Goal: Check status

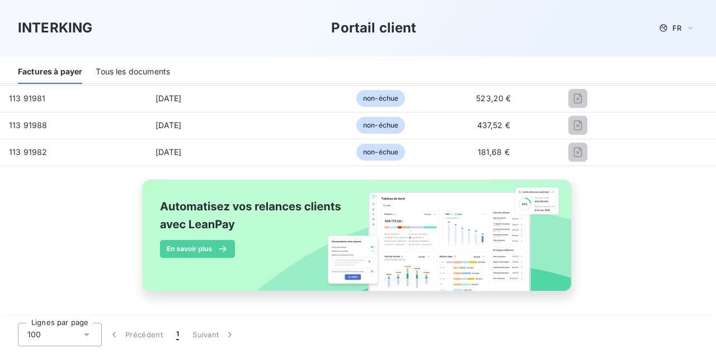
scroll to position [774, 0]
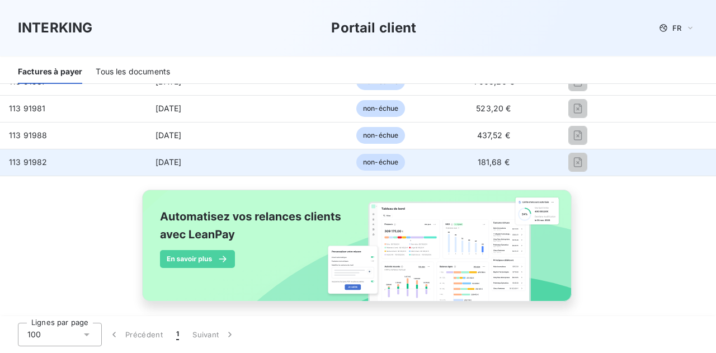
click at [357, 170] on span "non-échue" at bounding box center [381, 162] width 49 height 17
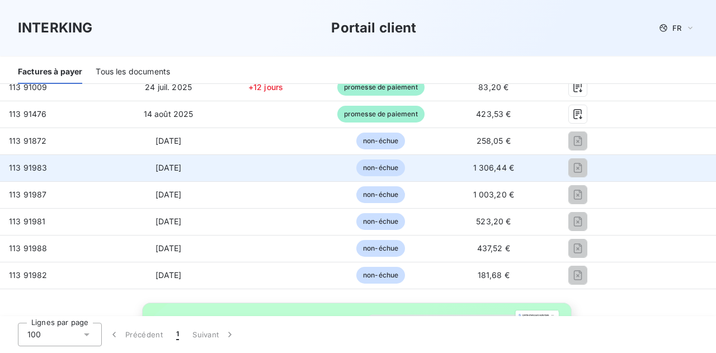
scroll to position [658, 0]
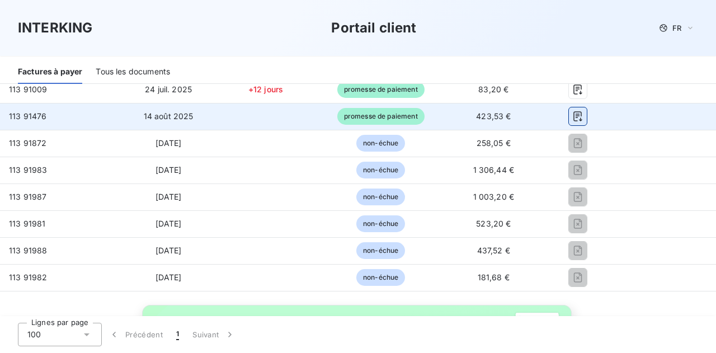
click at [574, 119] on icon "button" at bounding box center [578, 116] width 11 height 11
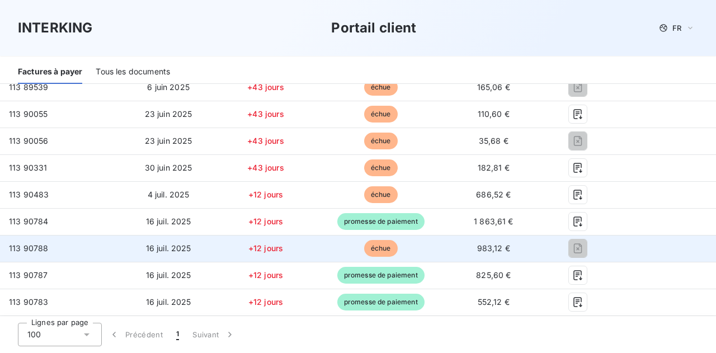
scroll to position [221, 0]
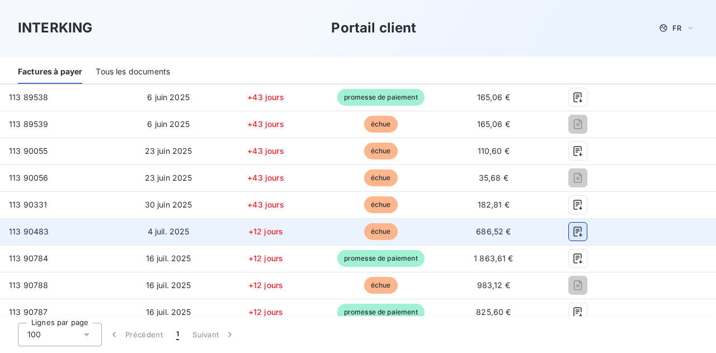
click at [575, 237] on icon "button" at bounding box center [578, 231] width 11 height 11
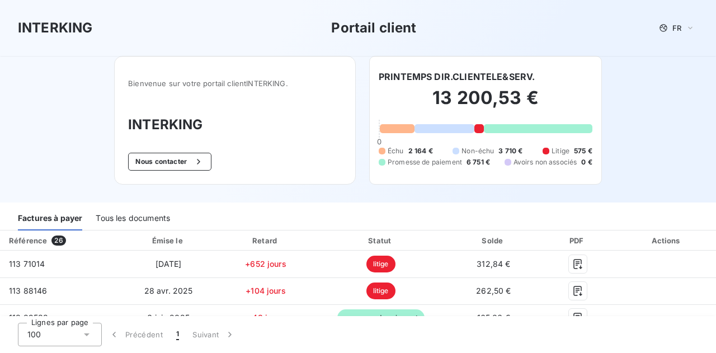
scroll to position [59, 0]
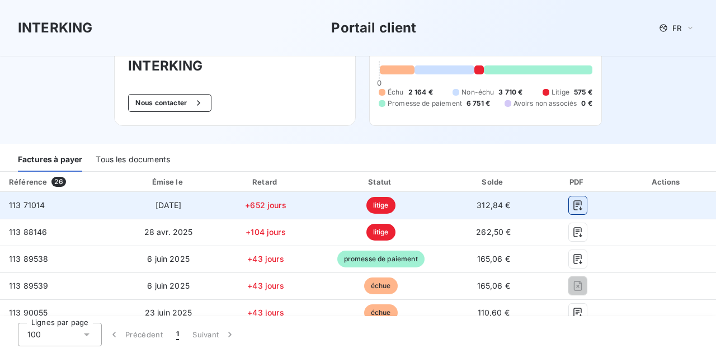
click at [573, 206] on icon "button" at bounding box center [578, 205] width 11 height 11
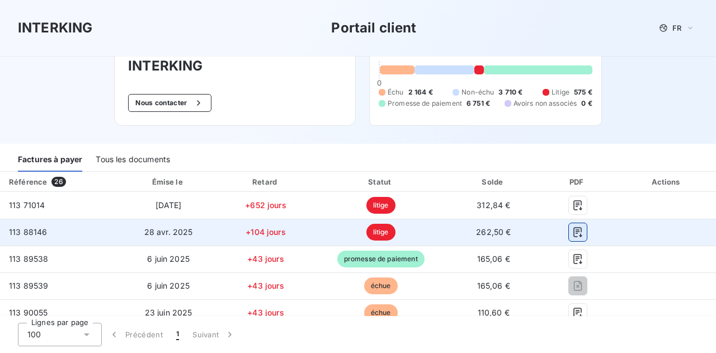
click at [573, 237] on icon "button" at bounding box center [578, 232] width 11 height 11
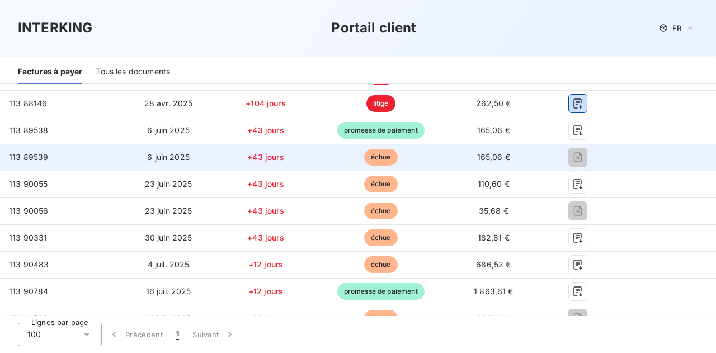
scroll to position [192, 0]
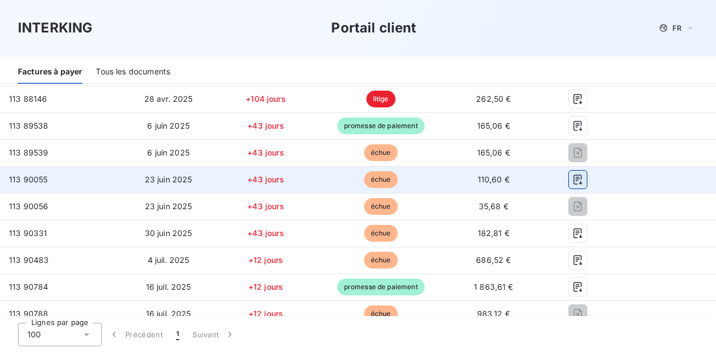
click at [573, 181] on icon "button" at bounding box center [578, 179] width 11 height 11
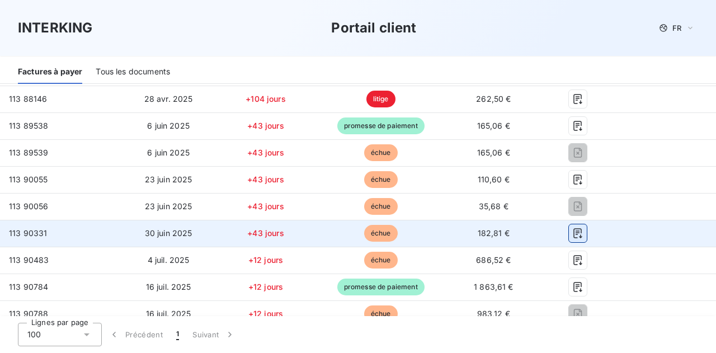
click at [573, 236] on icon "button" at bounding box center [578, 233] width 11 height 11
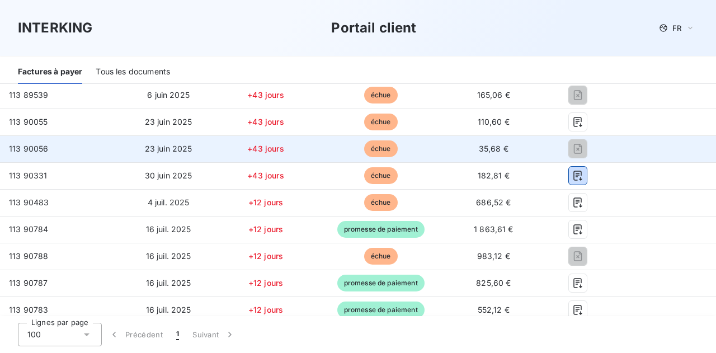
scroll to position [250, 0]
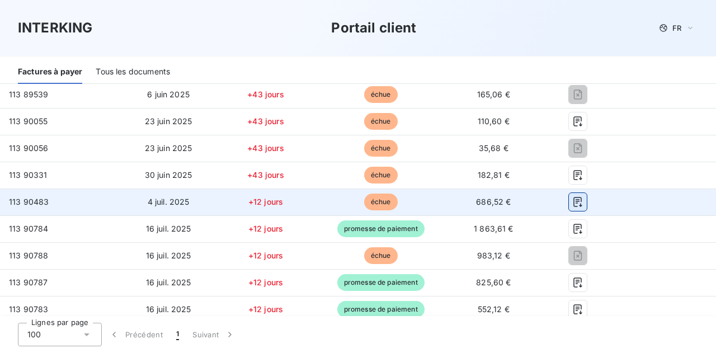
click at [574, 207] on icon "button" at bounding box center [578, 202] width 8 height 10
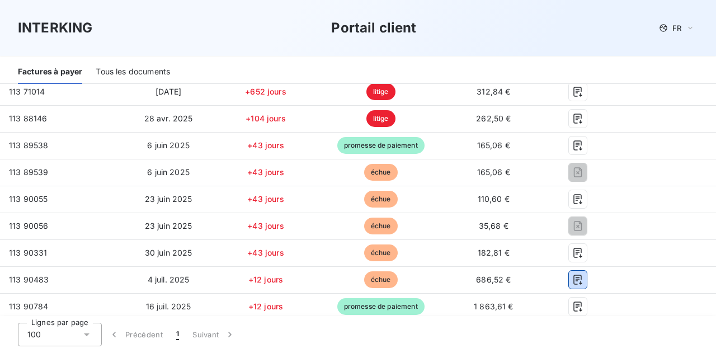
scroll to position [0, 0]
